Goal: Information Seeking & Learning: Learn about a topic

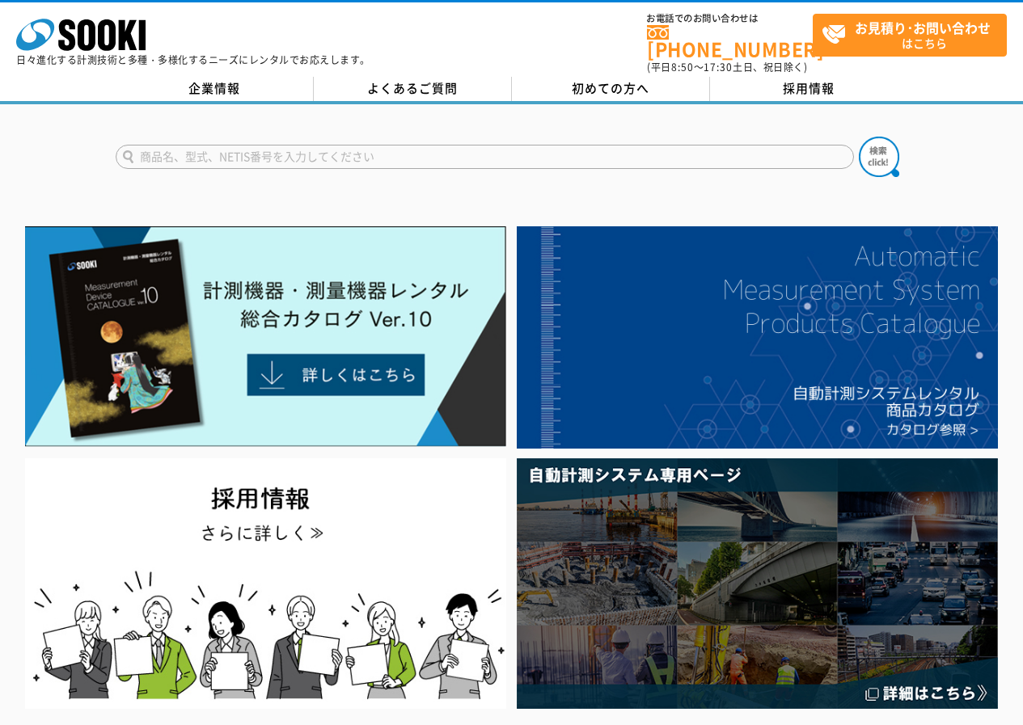
click at [234, 147] on input "text" at bounding box center [485, 157] width 738 height 24
type input "T"
type input "環境表示機"
click at [858, 137] on button at bounding box center [878, 157] width 40 height 40
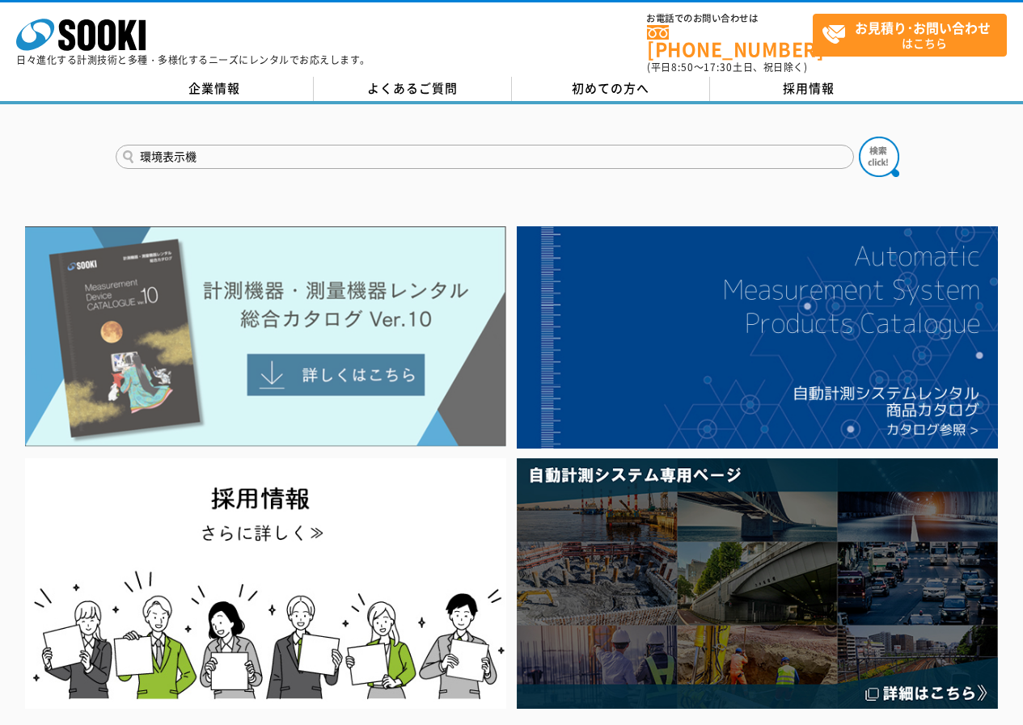
click at [314, 306] on img at bounding box center [265, 336] width 481 height 221
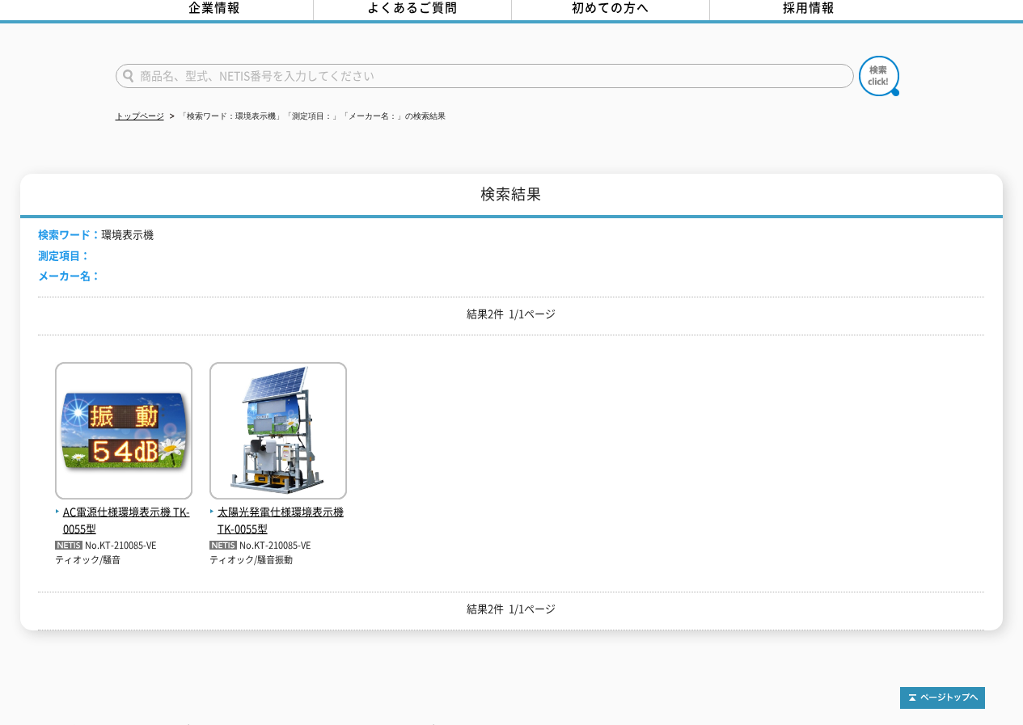
scroll to position [162, 0]
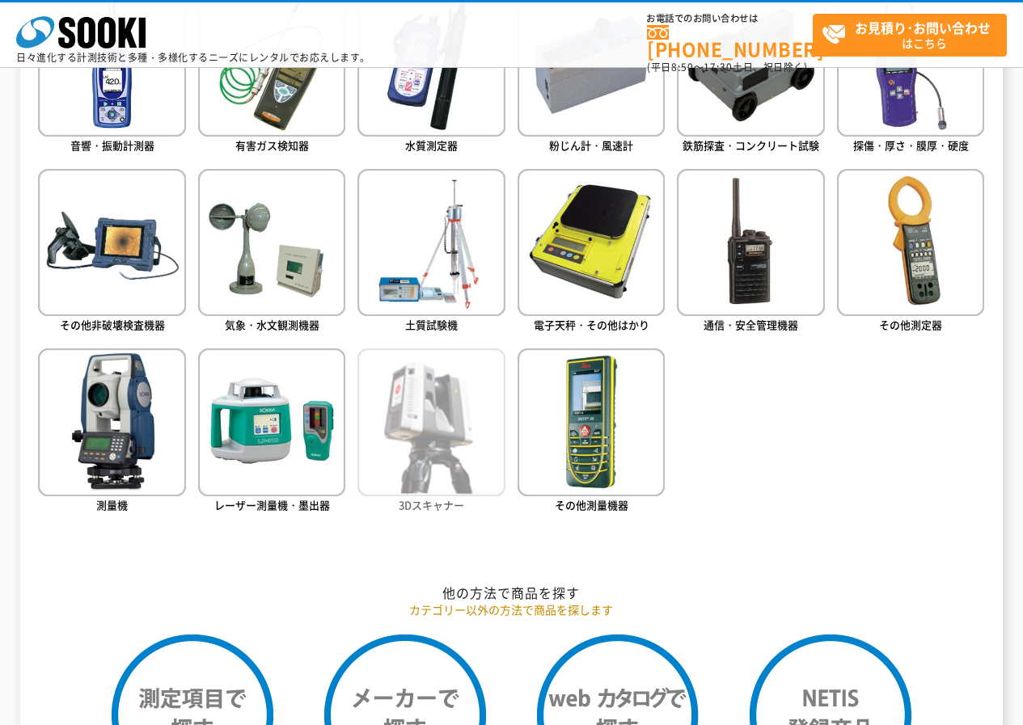
scroll to position [647, 0]
